Goal: Task Accomplishment & Management: Complete application form

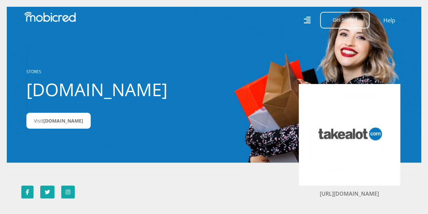
click at [330, 29] on nav "Get Started Open an Account Account Holder Login Help" at bounding box center [214, 20] width 428 height 40
click at [337, 23] on button "Get Started" at bounding box center [344, 20] width 49 height 17
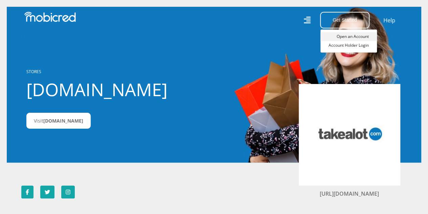
click at [345, 35] on link "Open an Account" at bounding box center [348, 36] width 57 height 9
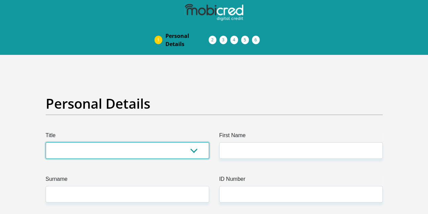
click at [130, 142] on select "Mr Ms Mrs Dr Other" at bounding box center [127, 150] width 163 height 17
select select "Ms"
click at [46, 142] on select "Mr Ms Mrs Dr Other" at bounding box center [127, 150] width 163 height 17
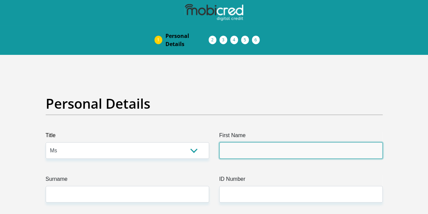
click at [257, 142] on input "First Name" at bounding box center [300, 150] width 163 height 17
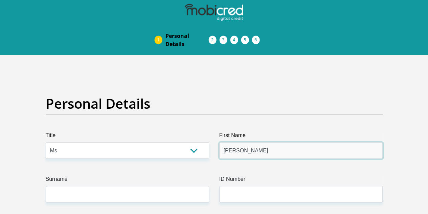
type input "Khodani"
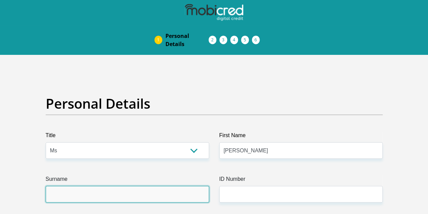
click at [157, 186] on input "Surname" at bounding box center [127, 194] width 163 height 17
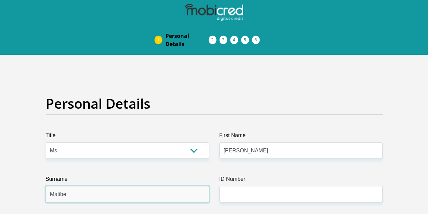
type input "Matibe"
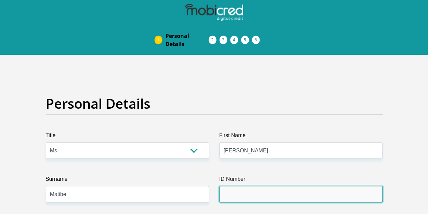
click at [236, 186] on input "ID Number" at bounding box center [300, 194] width 163 height 17
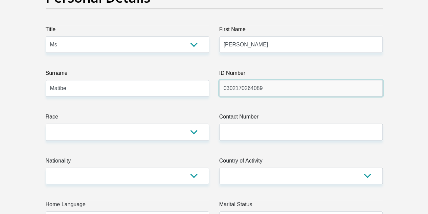
scroll to position [107, 0]
type input "0302170264089"
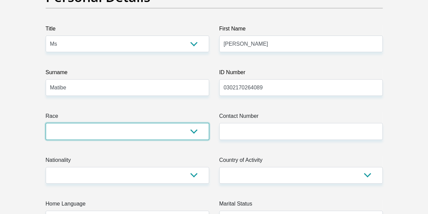
click at [194, 123] on select "Black Coloured Indian White Other" at bounding box center [127, 131] width 163 height 17
select select "1"
click at [46, 123] on select "Black Coloured Indian White Other" at bounding box center [127, 131] width 163 height 17
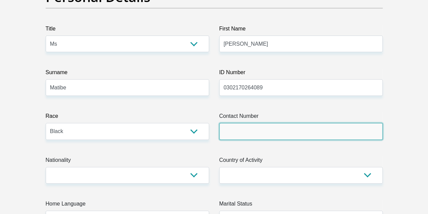
click at [247, 123] on input "Contact Number" at bounding box center [300, 131] width 163 height 17
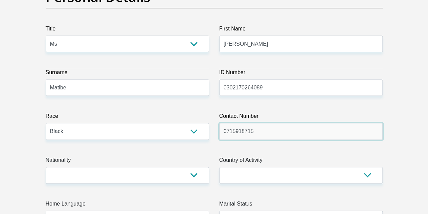
type input "0715918715"
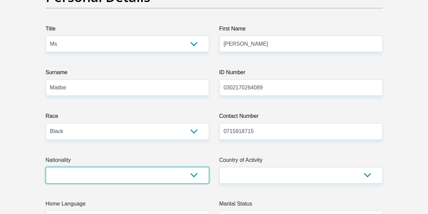
click at [110, 167] on select "South Africa Afghanistan Aland Islands Albania Algeria America Samoa American V…" at bounding box center [127, 175] width 163 height 17
click at [46, 167] on select "South Africa Afghanistan Aland Islands Albania Algeria America Samoa American V…" at bounding box center [127, 175] width 163 height 17
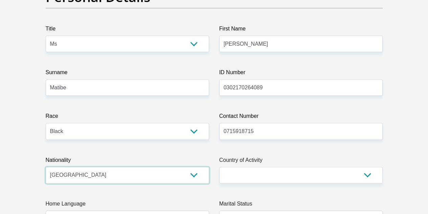
click at [109, 167] on select "South Africa Afghanistan Aland Islands Albania Algeria America Samoa American V…" at bounding box center [127, 175] width 163 height 17
select select "ZAF"
click at [46, 167] on select "South Africa Afghanistan Aland Islands Albania Algeria America Samoa American V…" at bounding box center [127, 175] width 163 height 17
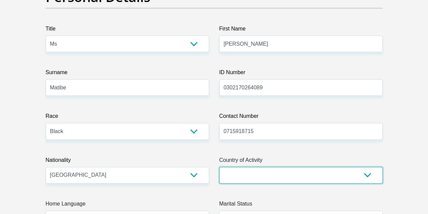
click at [253, 167] on select "South Africa Afghanistan Aland Islands Albania Algeria America Samoa American V…" at bounding box center [300, 175] width 163 height 17
select select "ZAF"
click at [219, 167] on select "South Africa Afghanistan Aland Islands Albania Algeria America Samoa American V…" at bounding box center [300, 175] width 163 height 17
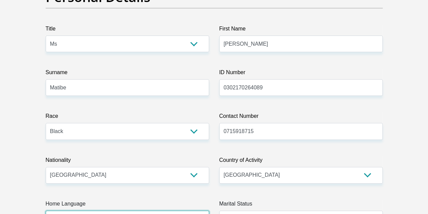
select select "ven"
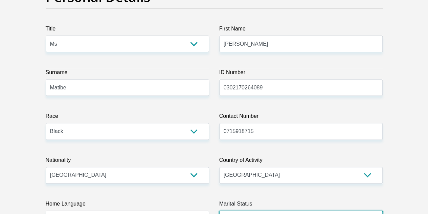
select select "2"
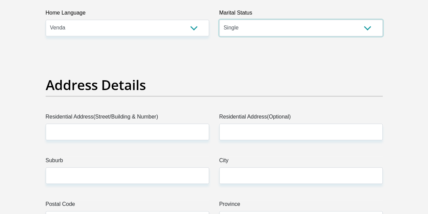
scroll to position [298, 0]
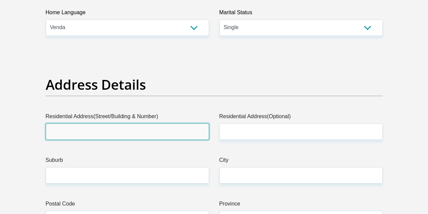
click at [172, 123] on input "Residential Address(Street/Building & Number)" at bounding box center [127, 131] width 163 height 17
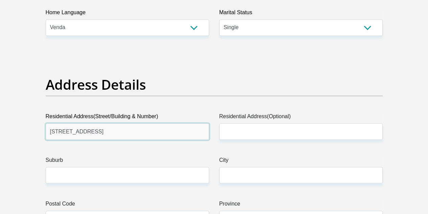
drag, startPoint x: 172, startPoint y: 109, endPoint x: 40, endPoint y: 110, distance: 132.0
type input "505 retriever street"
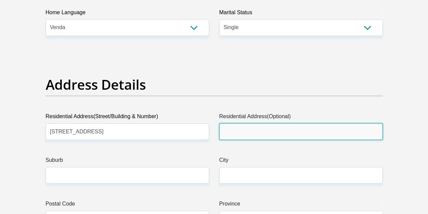
click at [241, 123] on input "Residential Address(Optional)" at bounding box center [300, 131] width 163 height 17
paste input "505 retriever street"
type input "505 retriever street"
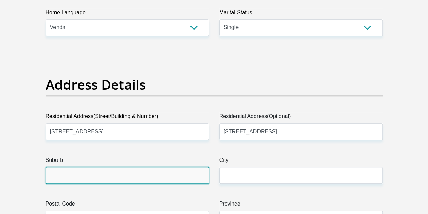
click at [109, 167] on input "Suburb" at bounding box center [127, 175] width 163 height 17
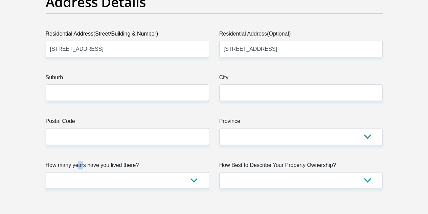
scroll to position [367, 0]
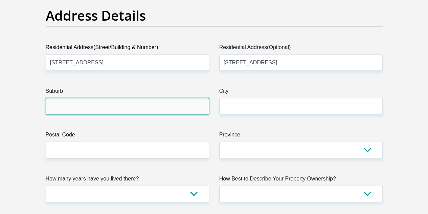
click at [71, 98] on input "Suburb" at bounding box center [127, 106] width 163 height 17
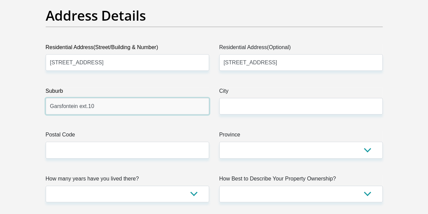
type input "Garsfontein ext.10"
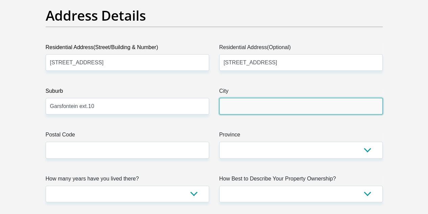
click at [244, 98] on input "City" at bounding box center [300, 106] width 163 height 17
type input "Pretoria"
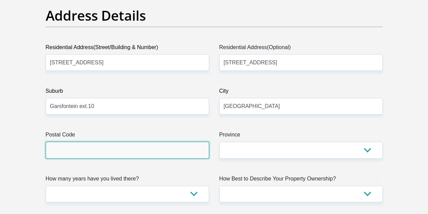
click at [143, 141] on input "Postal Code" at bounding box center [127, 149] width 163 height 17
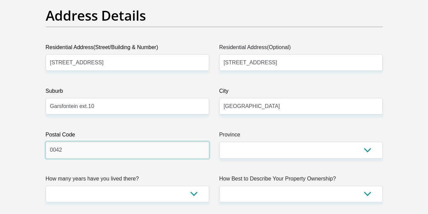
type input "0042"
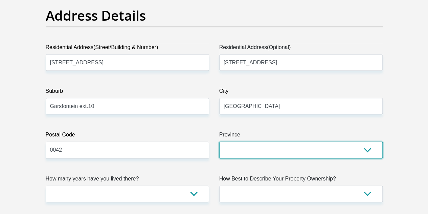
click at [283, 141] on select "Eastern Cape Free State Gauteng KwaZulu-Natal Limpopo Mpumalanga Northern Cape …" at bounding box center [300, 149] width 163 height 17
select select "Gauteng"
click at [219, 141] on select "Eastern Cape Free State Gauteng KwaZulu-Natal Limpopo Mpumalanga Northern Cape …" at bounding box center [300, 149] width 163 height 17
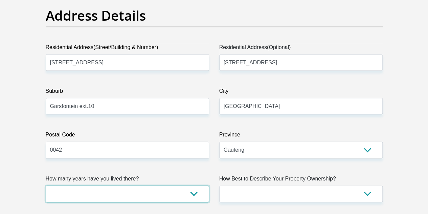
click at [141, 185] on select "less than 1 year 1-3 years 3-5 years 5+ years" at bounding box center [127, 193] width 163 height 17
select select "5"
click at [46, 185] on select "less than 1 year 1-3 years 3-5 years 5+ years" at bounding box center [127, 193] width 163 height 17
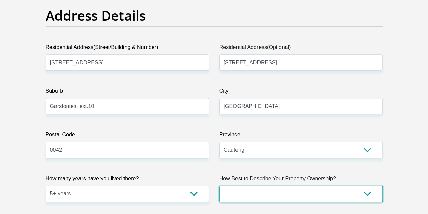
click at [241, 185] on select "Owned Rented Family Owned Company Dwelling" at bounding box center [300, 193] width 163 height 17
select select "parents"
click at [219, 185] on select "Owned Rented Family Owned Company Dwelling" at bounding box center [300, 193] width 163 height 17
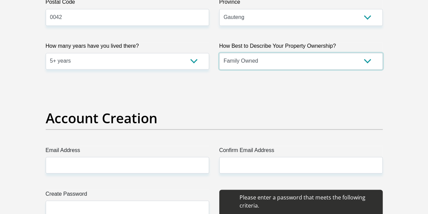
scroll to position [509, 0]
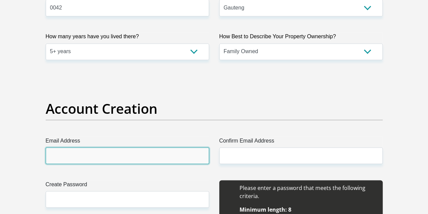
click at [133, 147] on input "Email Address" at bounding box center [127, 155] width 163 height 17
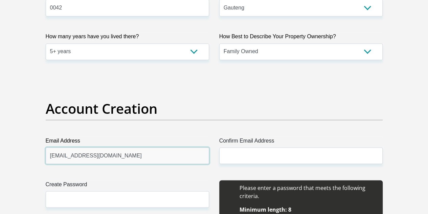
type input "khodanimatibe@gmail.com"
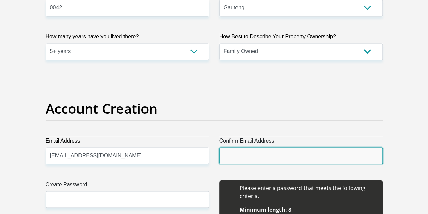
click at [251, 147] on input "Confirm Email Address" at bounding box center [300, 155] width 163 height 17
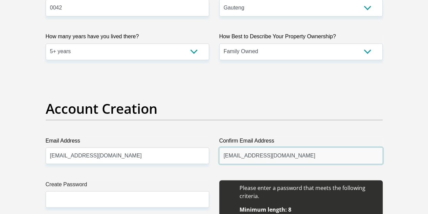
type input "khodanimatibe@gmail.com"
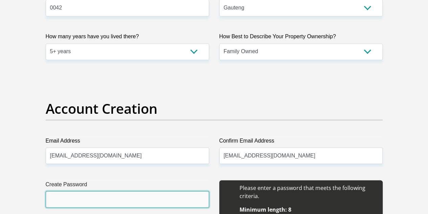
click at [121, 191] on input "Create Password" at bounding box center [127, 199] width 163 height 17
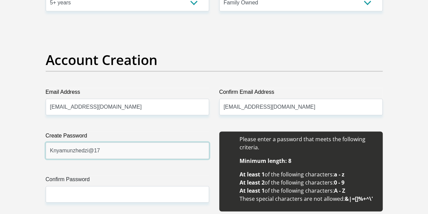
scroll to position [575, 0]
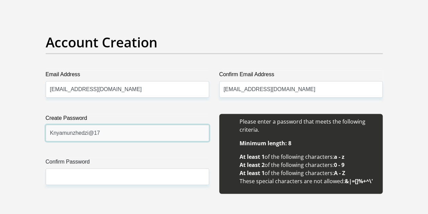
type input "Knyamunzhedzi@17"
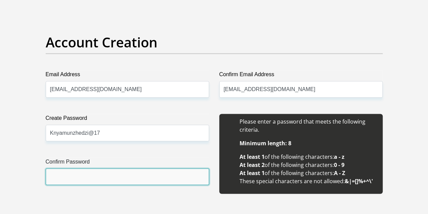
click at [118, 168] on input "Confirm Password" at bounding box center [127, 176] width 163 height 17
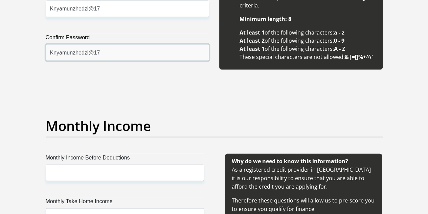
scroll to position [702, 0]
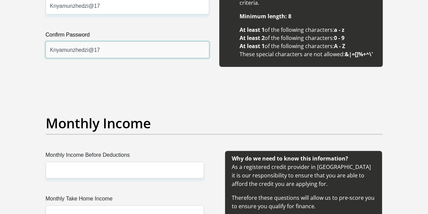
type input "Knyamunzhedzi@17"
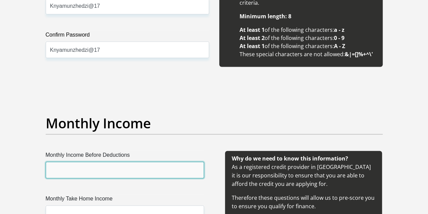
click at [117, 162] on input "Monthly Income Before Deductions" at bounding box center [125, 170] width 158 height 17
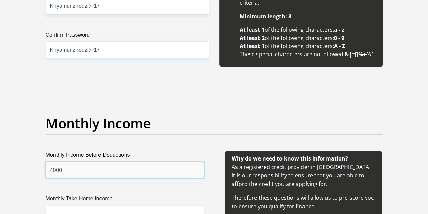
type input "4000"
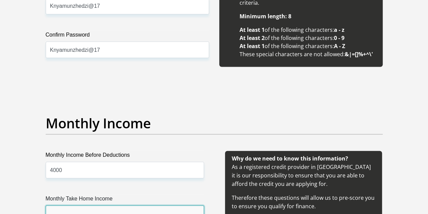
click at [103, 205] on input "Monthly Take Home Income" at bounding box center [125, 213] width 158 height 17
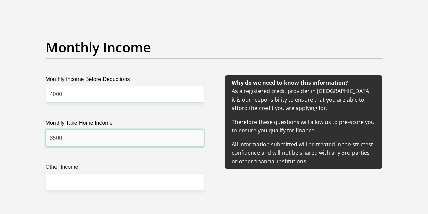
scroll to position [778, 0]
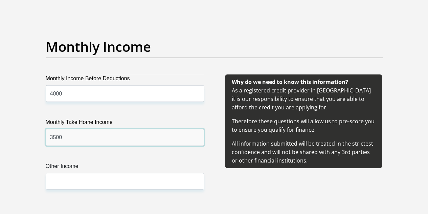
type input "3500"
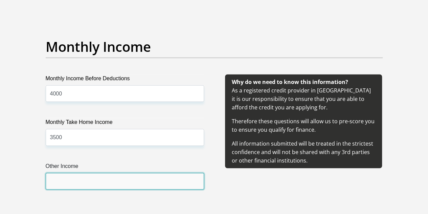
click at [99, 173] on input "Other Income" at bounding box center [125, 181] width 158 height 17
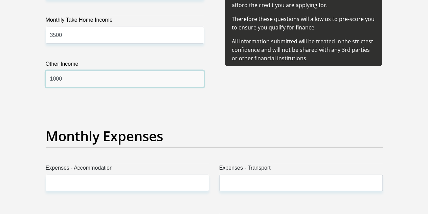
scroll to position [882, 0]
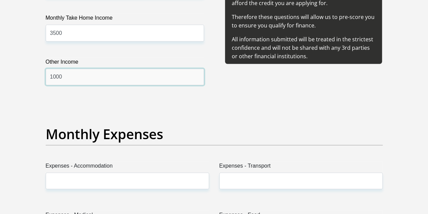
type input "1000"
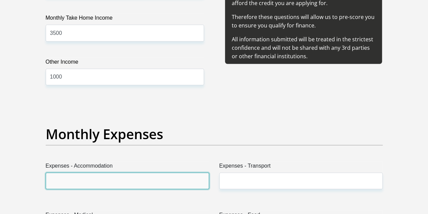
click at [99, 173] on input "Expenses - Accommodation" at bounding box center [127, 181] width 163 height 17
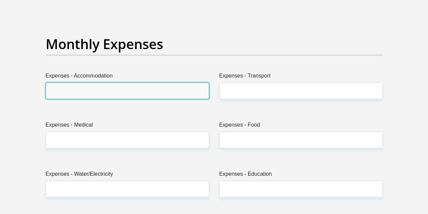
scroll to position [972, 0]
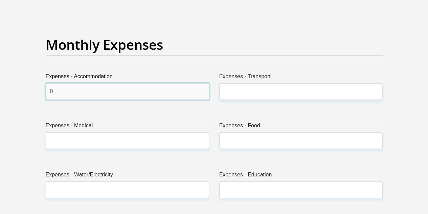
type input "0"
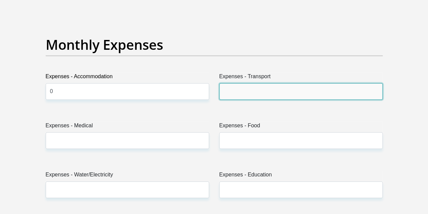
click at [255, 83] on input "Expenses - Transport" at bounding box center [300, 91] width 163 height 17
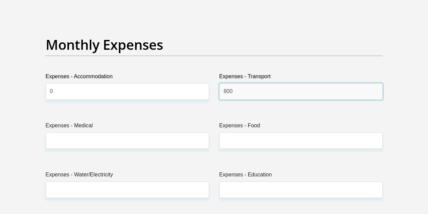
type input "800"
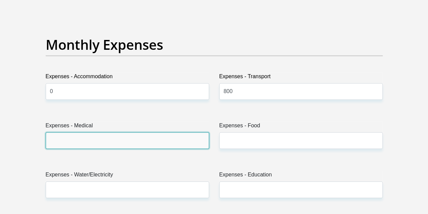
click at [165, 132] on input "Expenses - Medical" at bounding box center [127, 140] width 163 height 17
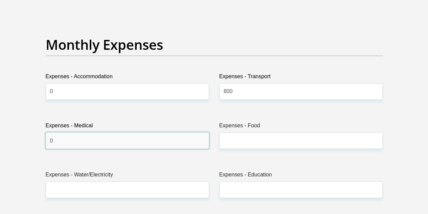
type input "0"
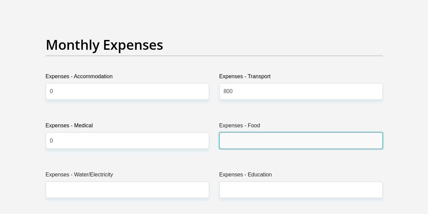
click at [236, 132] on input "Expenses - Food" at bounding box center [300, 140] width 163 height 17
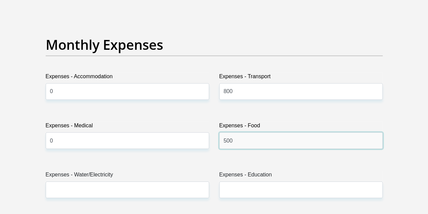
type input "500"
drag, startPoint x: 160, startPoint y: 173, endPoint x: 160, endPoint y: 168, distance: 4.7
click at [160, 171] on div "Expenses - Water/Electricity" at bounding box center [128, 187] width 174 height 33
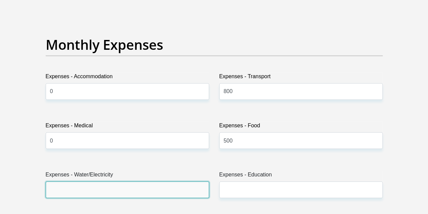
click at [160, 181] on input "Expenses - Water/Electricity" at bounding box center [127, 189] width 163 height 17
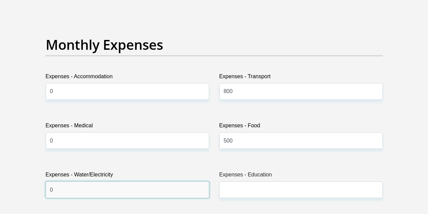
type input "0"
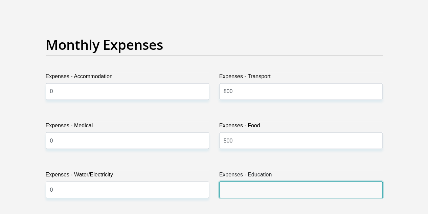
click at [277, 181] on input "Expenses - Education" at bounding box center [300, 189] width 163 height 17
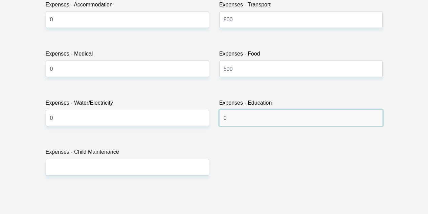
scroll to position [1071, 0]
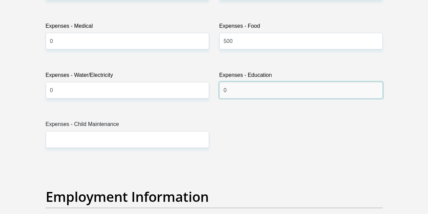
type input "0"
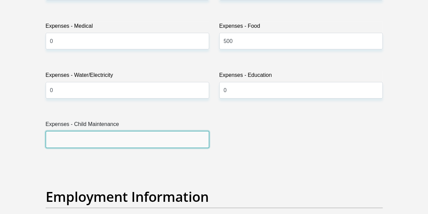
click at [127, 131] on input "Expenses - Child Maintenance" at bounding box center [127, 139] width 163 height 17
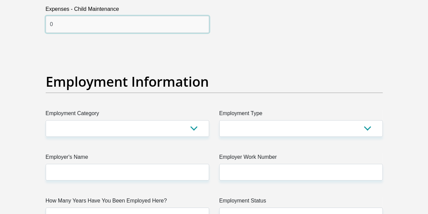
scroll to position [1188, 0]
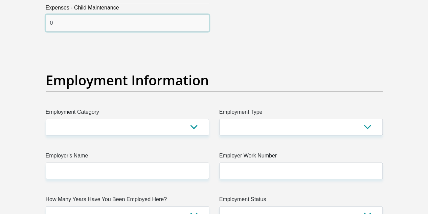
type input "0"
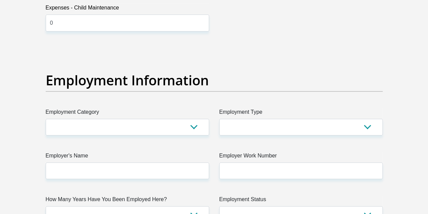
click at [127, 110] on div "Title Mr Ms Mrs Dr Other First Name Khodani Surname Matibe ID Number 0302170264…" at bounding box center [214, 45] width 347 height 2202
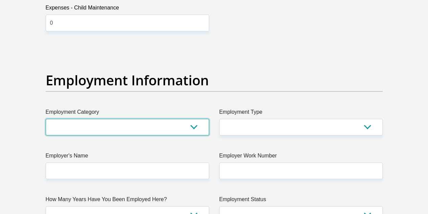
click at [128, 119] on select "AGRICULTURE ALCOHOL & TOBACCO CONSTRUCTION MATERIALS METALLURGY EQUIPMENT FOR R…" at bounding box center [127, 127] width 163 height 17
select select "53"
click at [46, 119] on select "AGRICULTURE ALCOHOL & TOBACCO CONSTRUCTION MATERIALS METALLURGY EQUIPMENT FOR R…" at bounding box center [127, 127] width 163 height 17
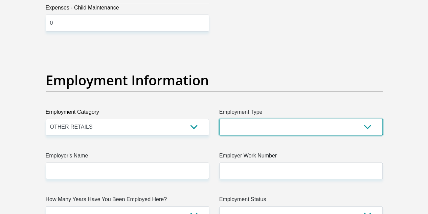
click at [246, 119] on select "College/Lecturer Craft Seller Creative Driver Executive Farmer Forces - Non Com…" at bounding box center [300, 127] width 163 height 17
select select "Student"
click at [219, 119] on select "College/Lecturer Craft Seller Creative Driver Executive Farmer Forces - Non Com…" at bounding box center [300, 127] width 163 height 17
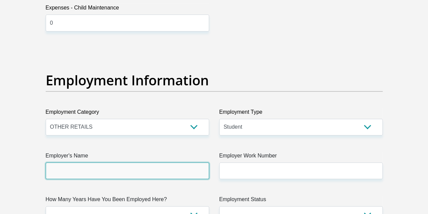
click at [114, 162] on input "Employer's Name" at bounding box center [127, 170] width 163 height 17
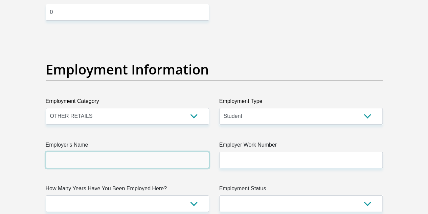
scroll to position [1199, 0]
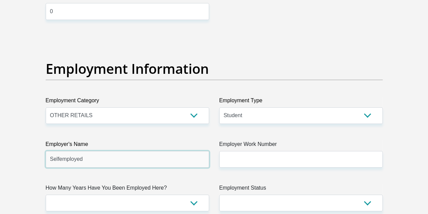
click at [57, 151] on input "Selfemployed" at bounding box center [127, 159] width 163 height 17
type input "Selfemployed"
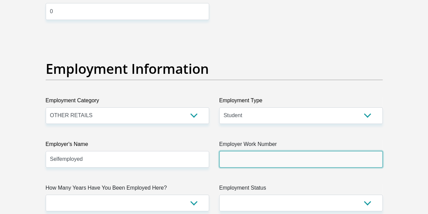
click at [241, 151] on input "Employer Work Number" at bounding box center [300, 159] width 163 height 17
type input "0715918715"
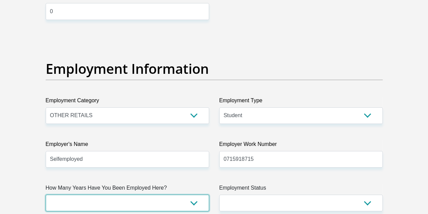
click at [179, 195] on select "less than 1 year 1-3 years 3-5 years 5+ years" at bounding box center [127, 203] width 163 height 17
select select "6"
click at [46, 195] on select "less than 1 year 1-3 years 3-5 years 5+ years" at bounding box center [127, 203] width 163 height 17
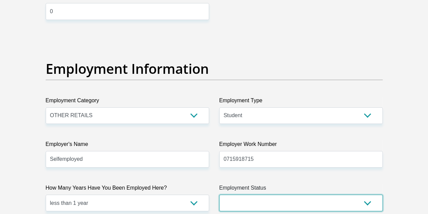
click at [228, 195] on select "Permanent/Full-time Part-time/Casual Contract Worker Self-Employed Housewife Re…" at bounding box center [300, 203] width 163 height 17
select select "4"
click at [219, 195] on select "Permanent/Full-time Part-time/Casual Contract Worker Self-Employed Housewife Re…" at bounding box center [300, 203] width 163 height 17
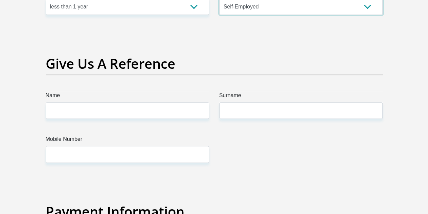
scroll to position [1402, 0]
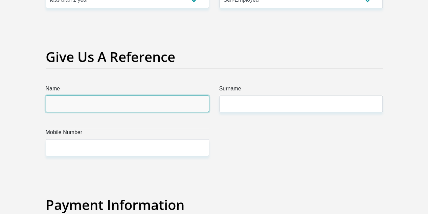
click at [159, 95] on input "Name" at bounding box center [127, 103] width 163 height 17
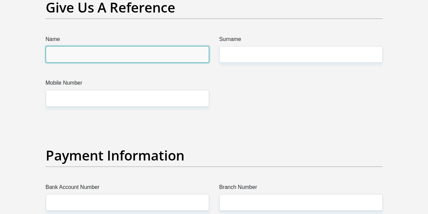
scroll to position [1452, 0]
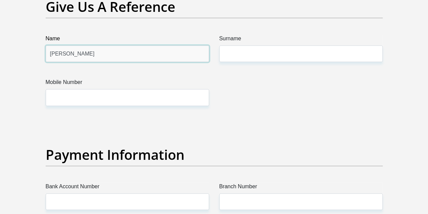
type input "Sharon"
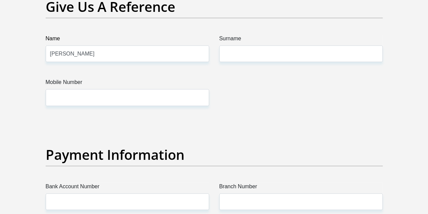
click at [216, 35] on div "Surname" at bounding box center [301, 48] width 174 height 27
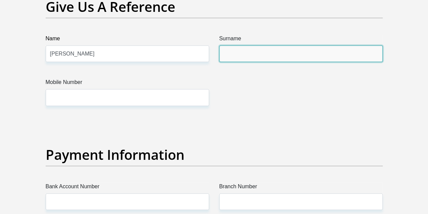
click at [232, 45] on input "Surname" at bounding box center [300, 53] width 163 height 17
type input "Thavhana"
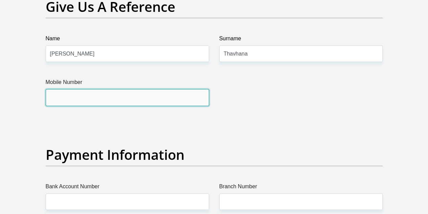
click at [133, 89] on input "Mobile Number" at bounding box center [127, 97] width 163 height 17
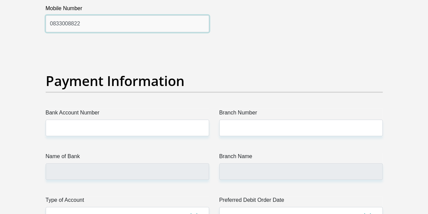
scroll to position [1537, 0]
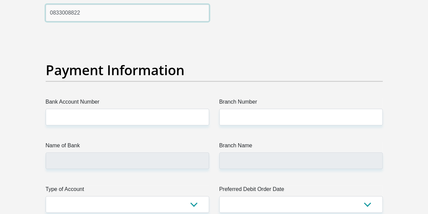
type input "0833008822"
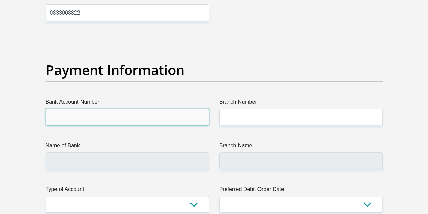
click at [113, 109] on input "Bank Account Number" at bounding box center [127, 117] width 163 height 17
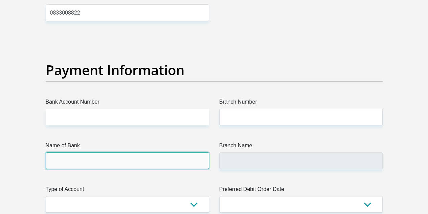
click at [123, 152] on input "Name of Bank" at bounding box center [127, 160] width 163 height 17
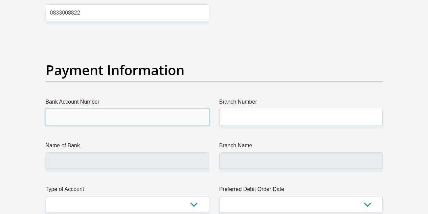
click at [130, 109] on input "Bank Account Number" at bounding box center [127, 117] width 163 height 17
type input "1426617842"
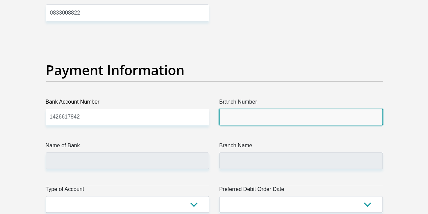
click at [238, 109] on input "Branch Number" at bounding box center [300, 117] width 163 height 17
type input "470010"
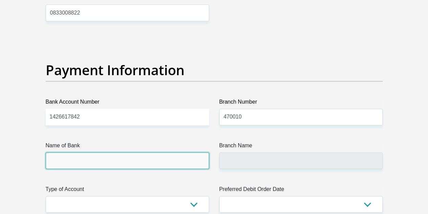
click at [141, 152] on input "Name of Bank" at bounding box center [127, 160] width 163 height 17
type input "CAPITEC BANK LIMITED"
type input "CAPITEC BANK CPC"
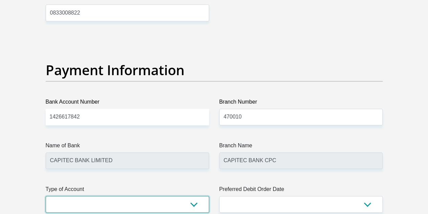
click at [119, 196] on select "Cheque Savings" at bounding box center [127, 204] width 163 height 17
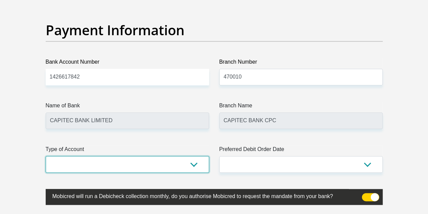
scroll to position [1579, 0]
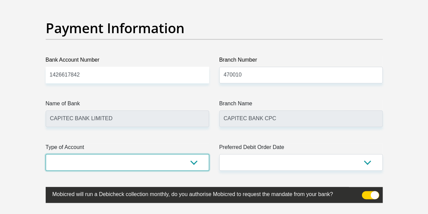
click at [128, 154] on select "Cheque Savings" at bounding box center [127, 162] width 163 height 17
select select "SAV"
click at [46, 154] on select "Cheque Savings" at bounding box center [127, 162] width 163 height 17
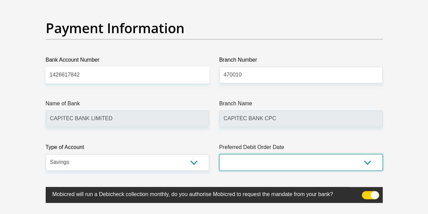
click at [332, 154] on select "1st 2nd 3rd 4th 5th 7th 18th 19th 20th 21st 22nd 23rd 24th 25th 26th 27th 28th …" at bounding box center [300, 162] width 163 height 17
select select "1"
click at [219, 154] on select "1st 2nd 3rd 4th 5th 7th 18th 19th 20th 21st 22nd 23rd 24th 25th 26th 27th 28th …" at bounding box center [300, 162] width 163 height 17
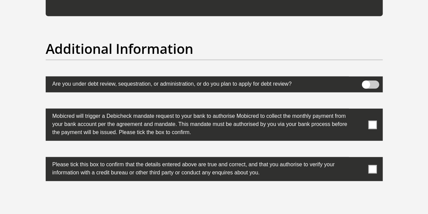
scroll to position [2110, 0]
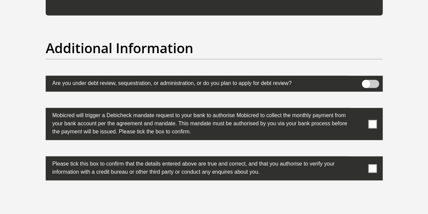
click at [373, 80] on span at bounding box center [370, 84] width 17 height 8
click at [366, 82] on input "checkbox" at bounding box center [366, 82] width 0 height 0
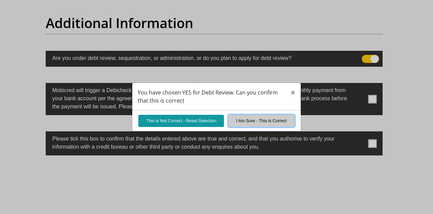
click at [243, 119] on button "I Am Sure - This is Correct" at bounding box center [261, 121] width 66 height 12
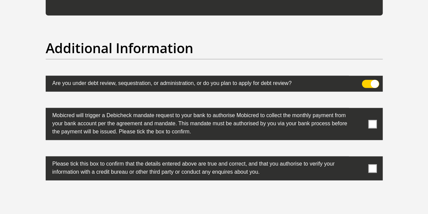
click at [365, 108] on label at bounding box center [214, 124] width 337 height 32
click at [359, 110] on input "checkbox" at bounding box center [359, 110] width 0 height 0
click at [374, 164] on span at bounding box center [372, 168] width 8 height 8
click at [359, 158] on input "checkbox" at bounding box center [359, 158] width 0 height 0
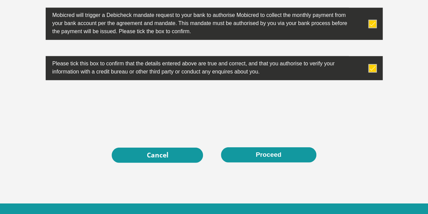
scroll to position [2212, 0]
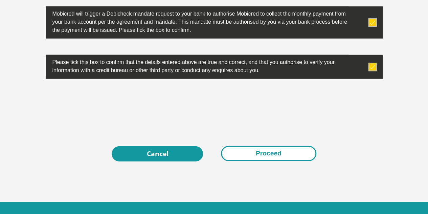
click at [240, 146] on button "Proceed" at bounding box center [268, 153] width 95 height 15
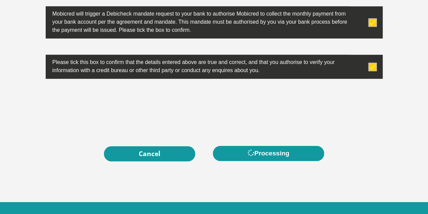
scroll to position [0, 0]
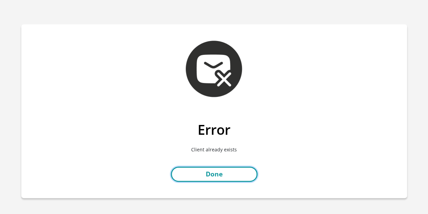
click at [207, 168] on link "Done" at bounding box center [214, 173] width 87 height 15
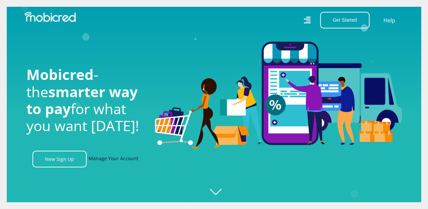
click at [101, 157] on link "Manage Your Account" at bounding box center [114, 159] width 50 height 17
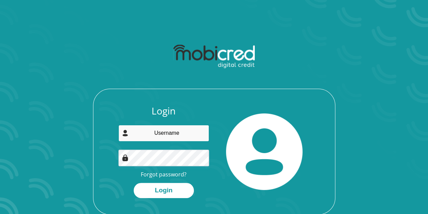
click at [179, 131] on input "email" at bounding box center [163, 133] width 91 height 17
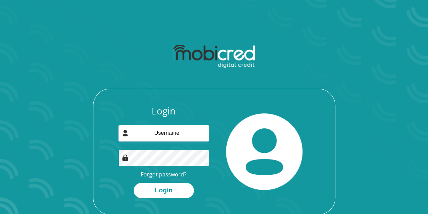
scroll to position [39, 0]
